Goal: Information Seeking & Learning: Understand process/instructions

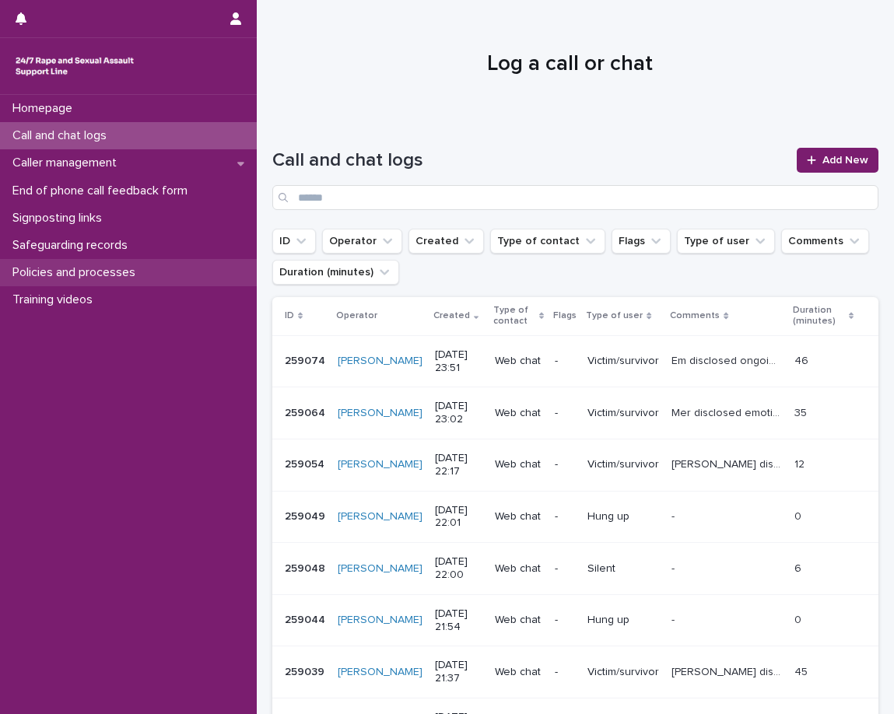
drag, startPoint x: 114, startPoint y: 287, endPoint x: 118, endPoint y: 271, distance: 16.0
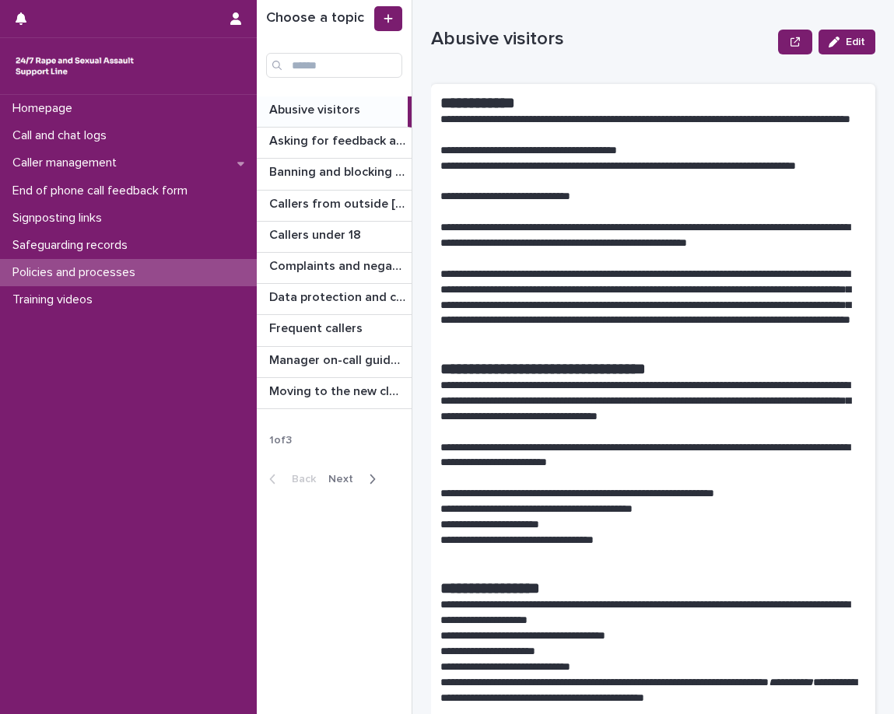
click at [356, 476] on span "Next" at bounding box center [345, 479] width 34 height 11
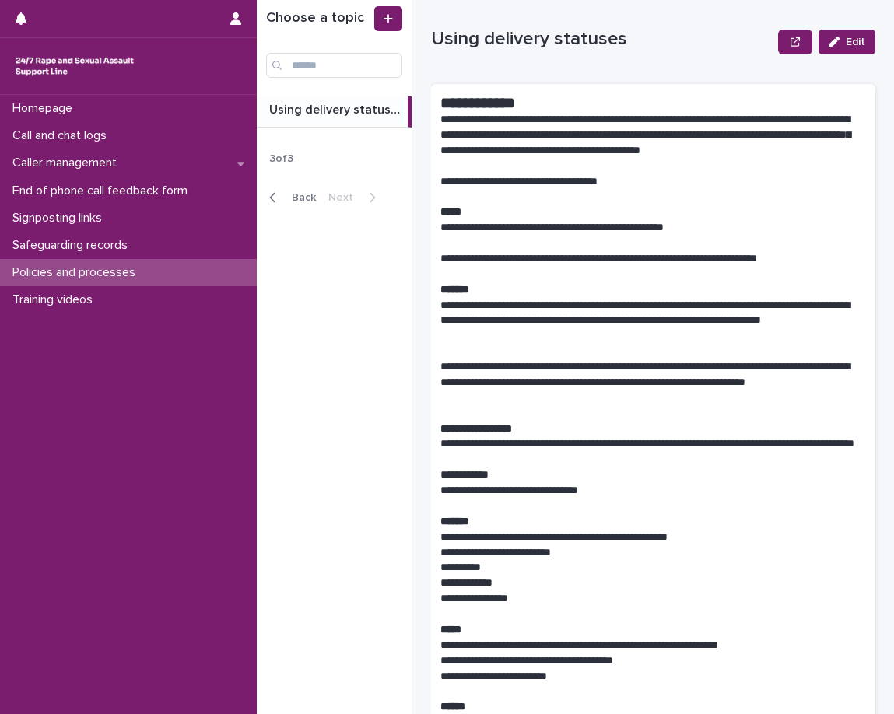
click at [289, 198] on span "Back" at bounding box center [298, 197] width 33 height 11
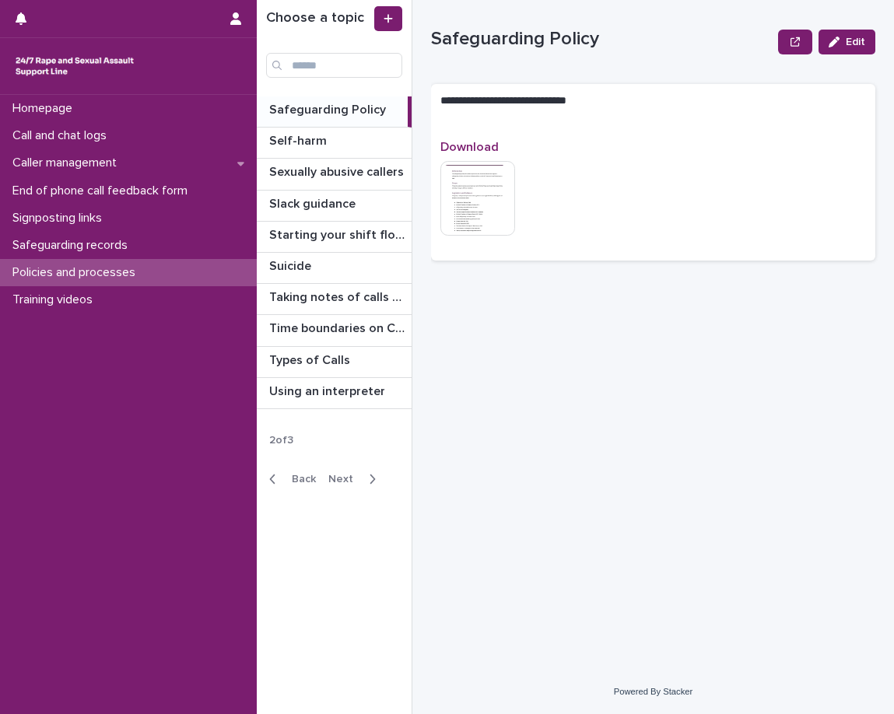
click at [304, 105] on p "Safeguarding Policy" at bounding box center [329, 109] width 120 height 18
click at [460, 201] on img at bounding box center [477, 198] width 75 height 75
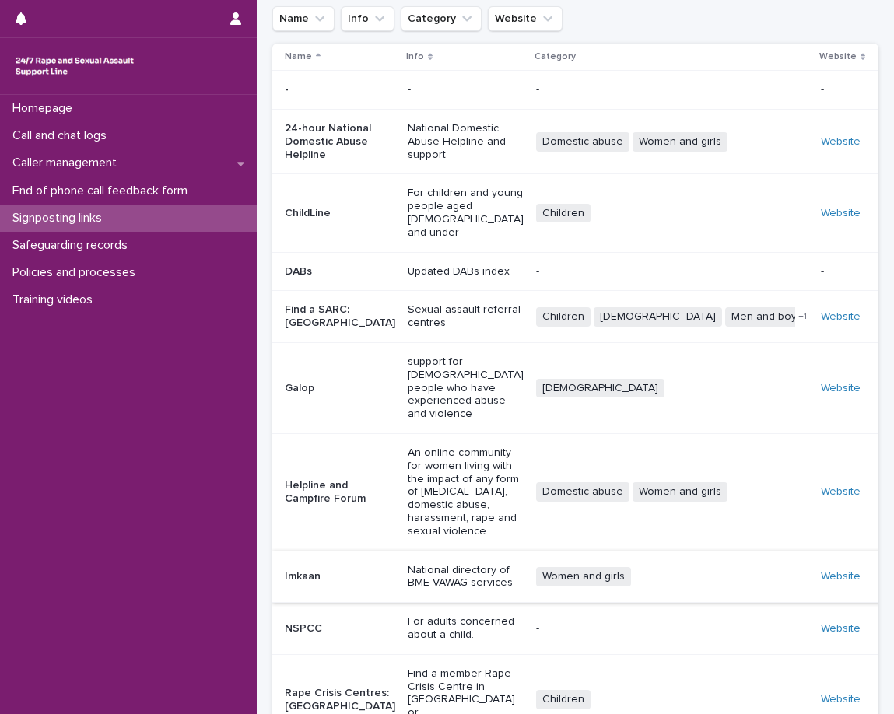
scroll to position [181, 0]
